Goal: Task Accomplishment & Management: Manage account settings

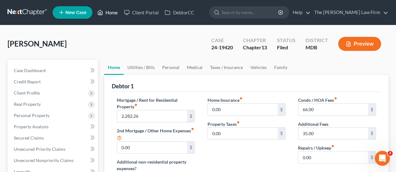
click at [113, 15] on link "Home" at bounding box center [107, 12] width 27 height 11
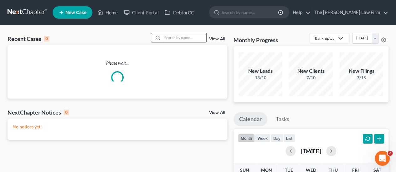
click at [178, 40] on input "search" at bounding box center [184, 37] width 44 height 9
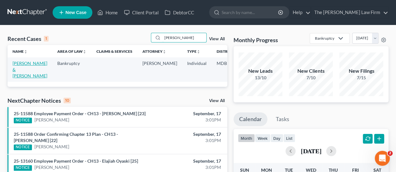
type input "[PERSON_NAME]"
click at [18, 62] on link "[PERSON_NAME] & [PERSON_NAME]" at bounding box center [30, 70] width 35 height 18
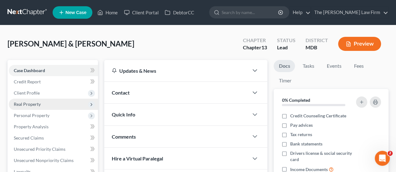
click at [32, 105] on span "Real Property" at bounding box center [27, 104] width 27 height 5
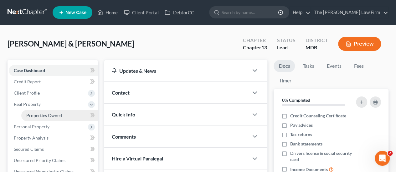
click at [45, 112] on link "Properties Owned" at bounding box center [59, 115] width 77 height 11
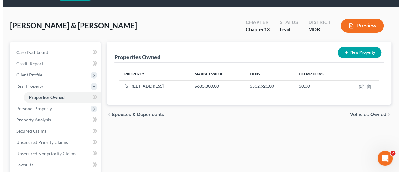
scroll to position [31, 0]
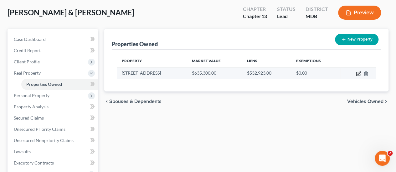
click at [359, 71] on icon "button" at bounding box center [358, 73] width 5 height 5
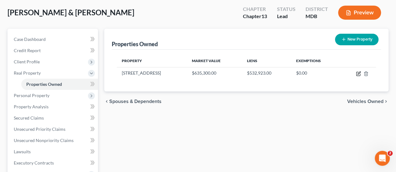
select select "21"
select select "4"
select select "2"
select select "0"
select select "5"
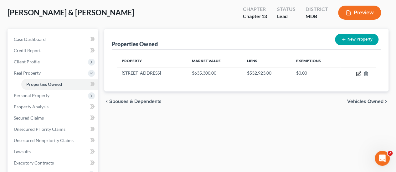
select select "2"
select select "0"
select select "4"
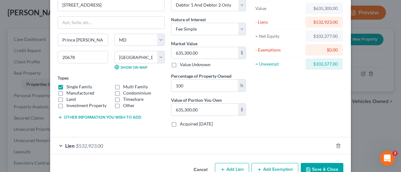
scroll to position [52, 0]
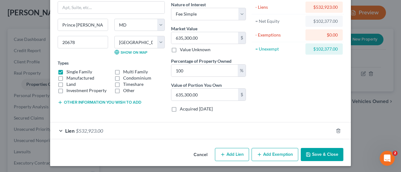
click at [103, 128] on div "Lien $532,923.00" at bounding box center [191, 131] width 283 height 17
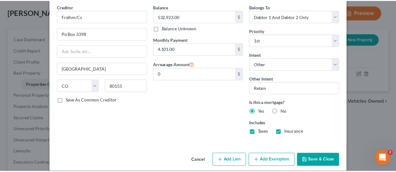
scroll to position [0, 0]
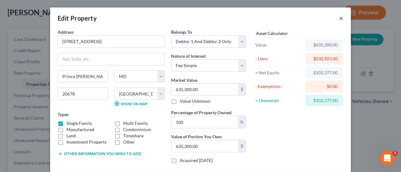
click at [339, 17] on button "×" at bounding box center [341, 18] width 4 height 8
